Goal: Find specific page/section: Find specific page/section

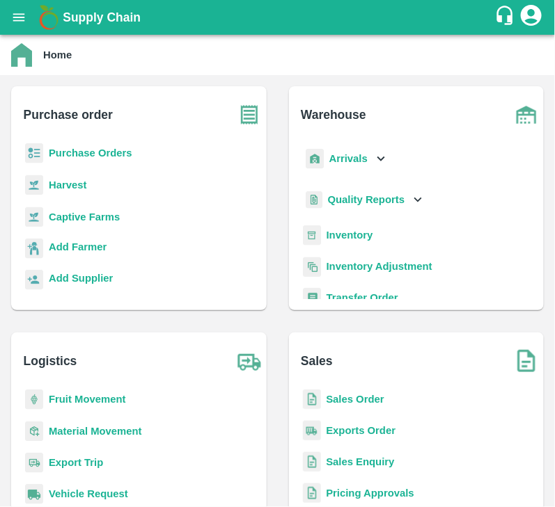
click at [79, 150] on b "Purchase Orders" at bounding box center [91, 153] width 84 height 11
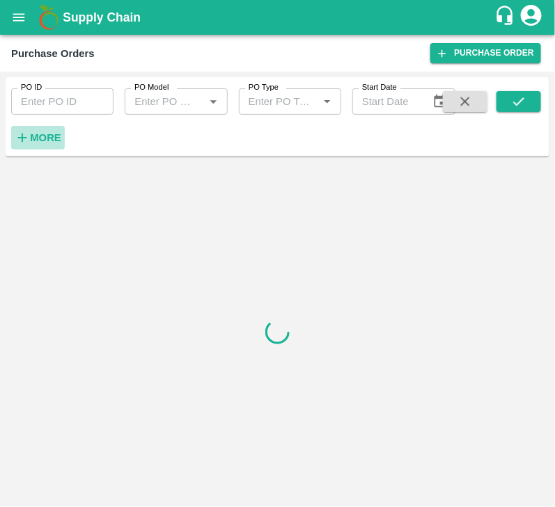
click at [49, 134] on strong "More" at bounding box center [45, 137] width 31 height 11
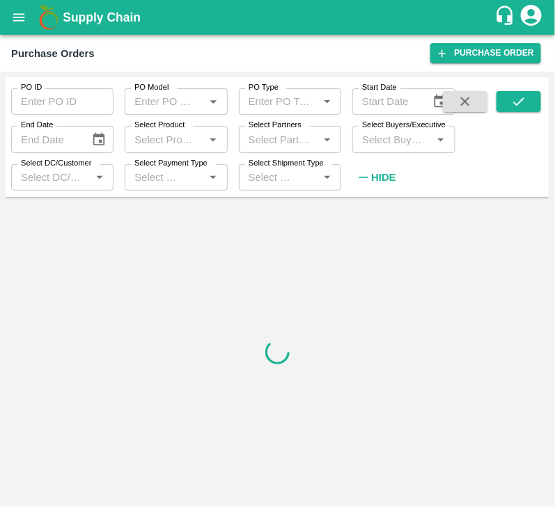
click at [383, 148] on input "Select Buyers/Executive" at bounding box center [391, 139] width 71 height 18
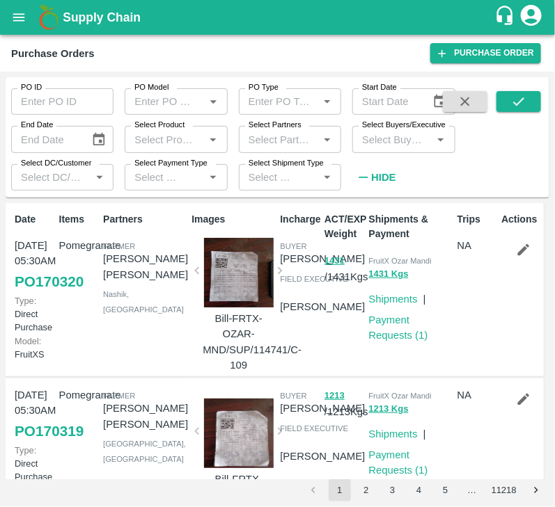
click at [404, 136] on input "Select Buyers/Executive" at bounding box center [391, 139] width 71 height 18
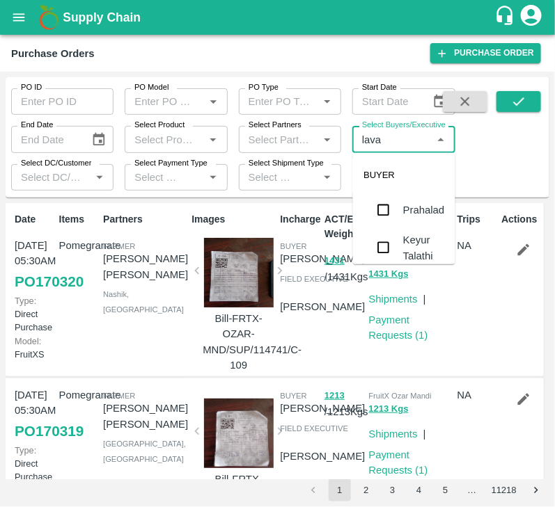
type input "[PERSON_NAME]"
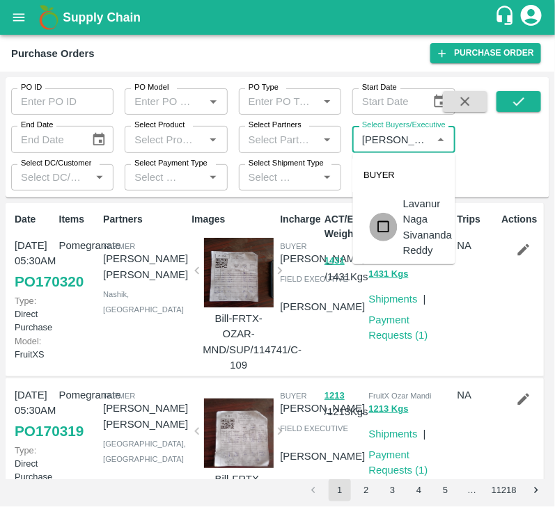
click at [393, 223] on input "checkbox" at bounding box center [384, 227] width 28 height 28
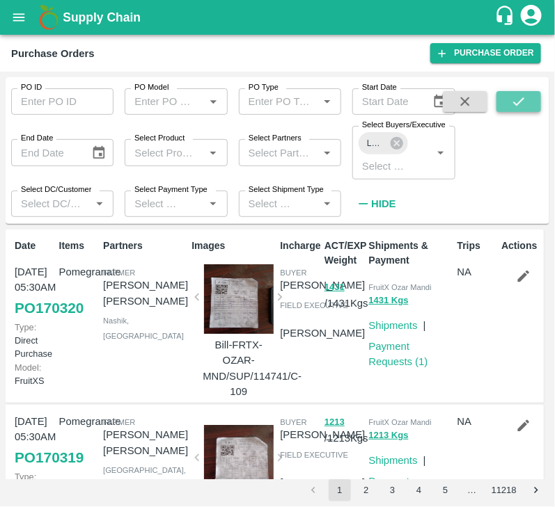
click at [516, 96] on icon "submit" at bounding box center [518, 101] width 15 height 15
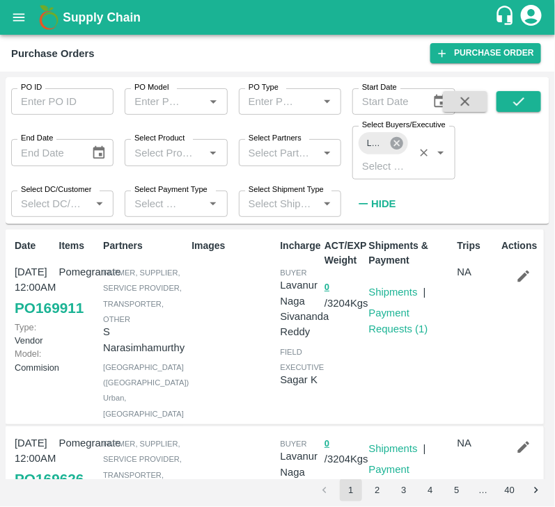
click at [394, 141] on icon at bounding box center [396, 143] width 15 height 15
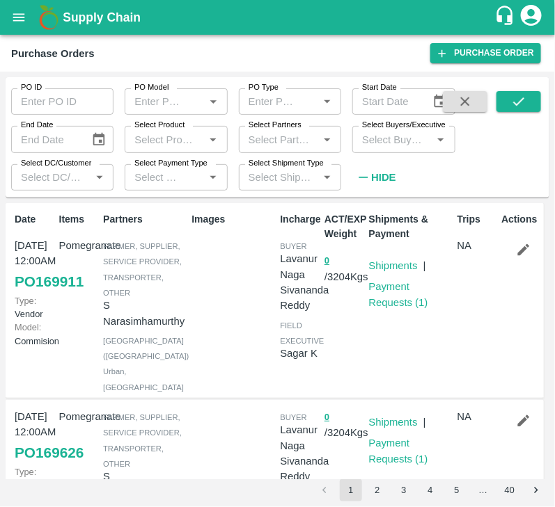
click at [390, 143] on input "Select Buyers/Executive" at bounding box center [391, 139] width 71 height 18
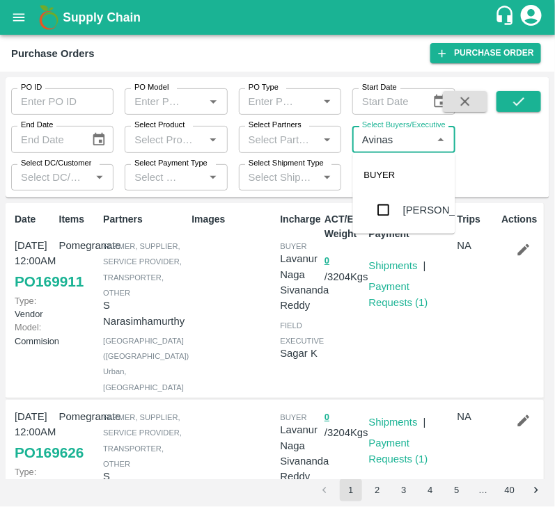
type input "Avinash"
click at [379, 208] on input "checkbox" at bounding box center [384, 210] width 28 height 28
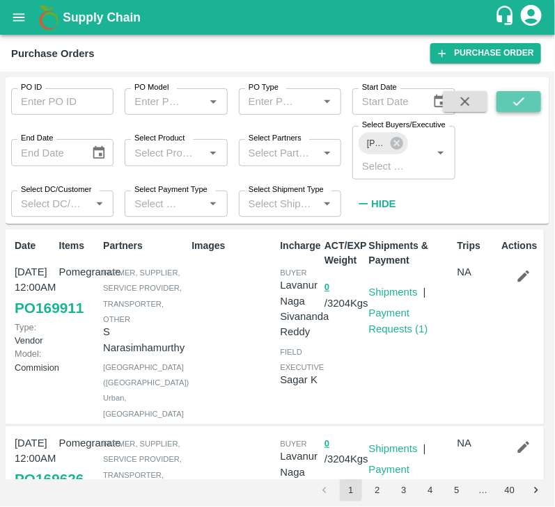
click at [521, 98] on icon "submit" at bounding box center [518, 101] width 15 height 15
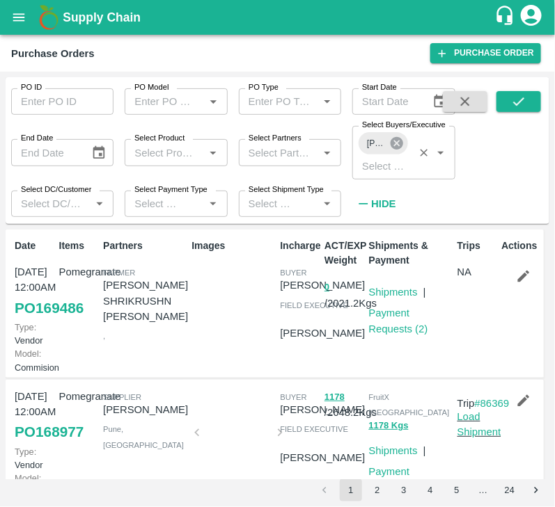
click at [400, 140] on icon at bounding box center [396, 143] width 13 height 13
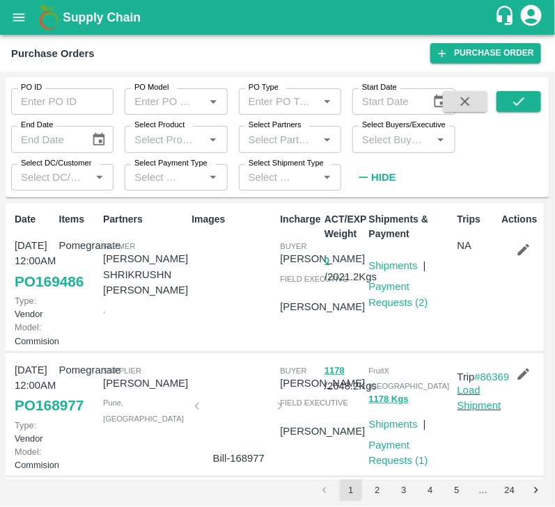
click at [387, 145] on input "Select Buyers/Executive" at bounding box center [391, 139] width 71 height 18
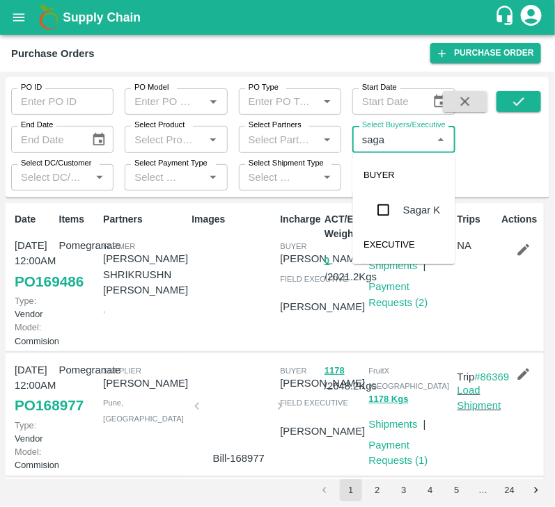
type input "sagar"
click at [374, 195] on div "Sagar K" at bounding box center [404, 210] width 102 height 36
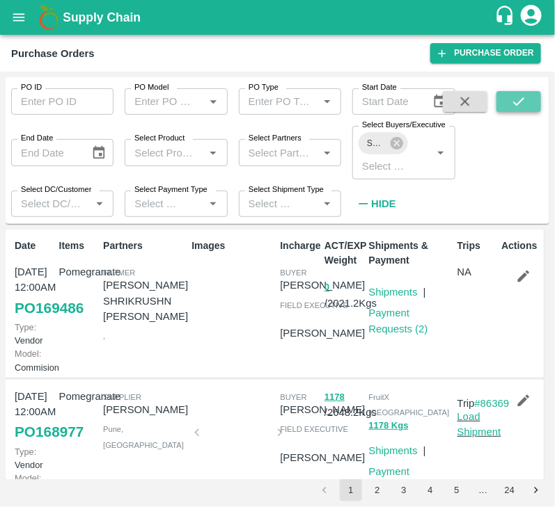
click at [525, 103] on icon "submit" at bounding box center [518, 101] width 15 height 15
